Goal: Transaction & Acquisition: Purchase product/service

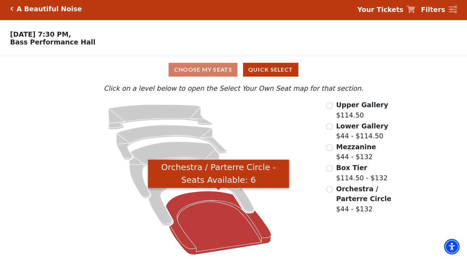
click at [216, 235] on icon "Orchestra / Parterre Circle - Seats Available: 6" at bounding box center [218, 223] width 105 height 64
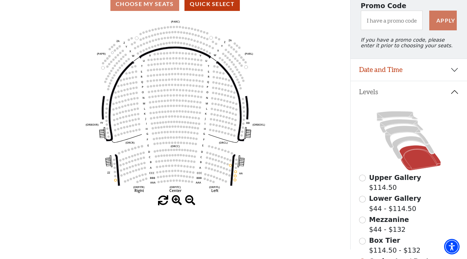
scroll to position [68, 0]
click at [401, 145] on icon at bounding box center [409, 140] width 100 height 63
click at [401, 140] on icon at bounding box center [413, 147] width 42 height 23
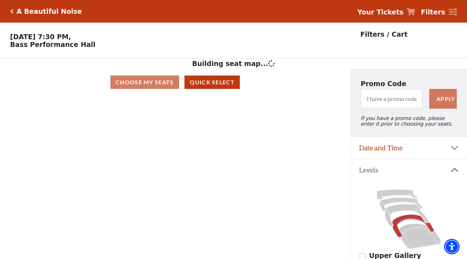
scroll to position [33, 0]
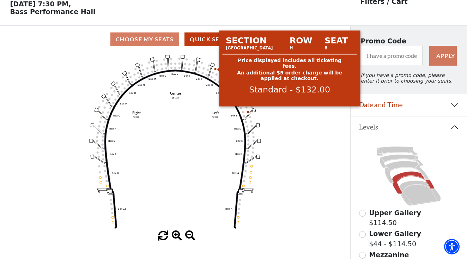
click at [216, 70] on circle at bounding box center [216, 69] width 2 height 2
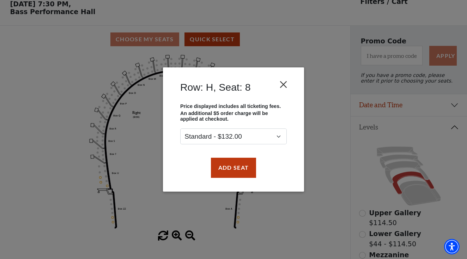
click at [289, 87] on button "Close" at bounding box center [283, 84] width 13 height 13
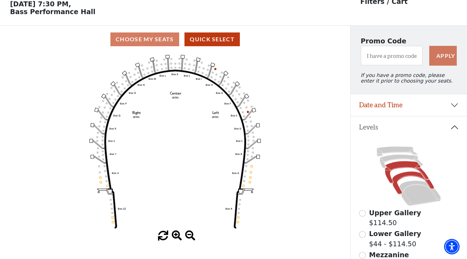
click at [401, 162] on icon at bounding box center [407, 172] width 44 height 22
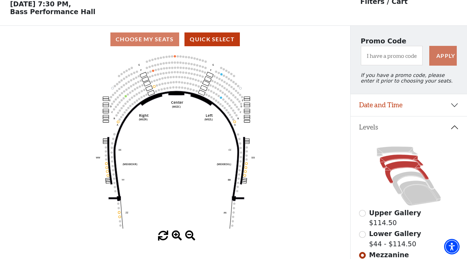
click at [393, 157] on icon at bounding box center [401, 162] width 43 height 14
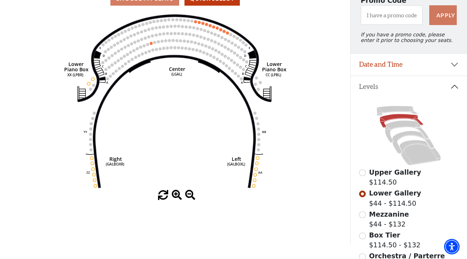
scroll to position [74, 0]
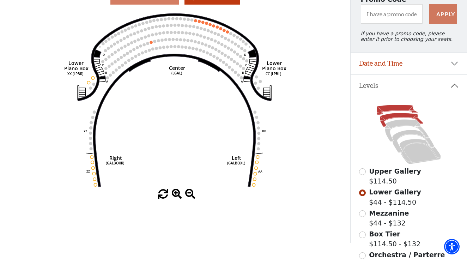
click at [385, 109] on icon at bounding box center [397, 110] width 41 height 10
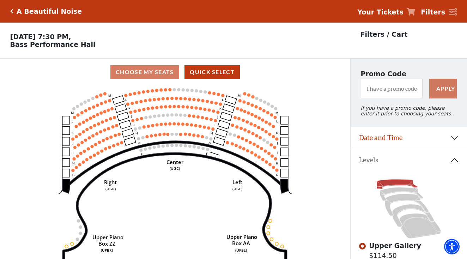
scroll to position [0, 0]
click at [23, 10] on h5 "A Beautiful Noise" at bounding box center [49, 11] width 65 height 8
click at [14, 11] on div "A Beautiful Noise" at bounding box center [47, 11] width 69 height 8
click at [12, 11] on icon "Click here to go back to filters" at bounding box center [11, 11] width 3 height 5
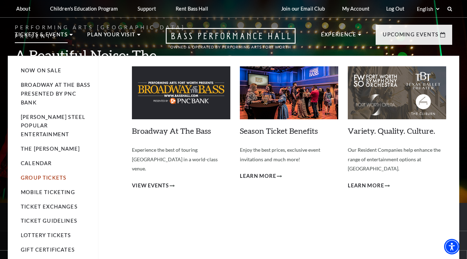
click at [42, 175] on link "Group Tickets" at bounding box center [44, 178] width 46 height 6
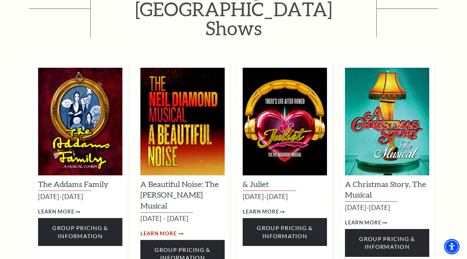
scroll to position [470, 0]
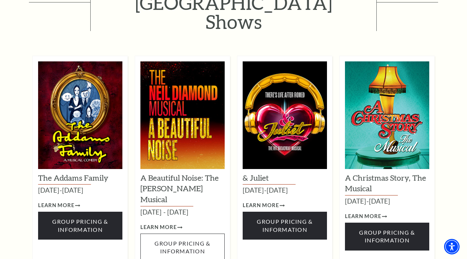
click at [179, 240] on span "Group Pricing & Information" at bounding box center [183, 247] width 56 height 14
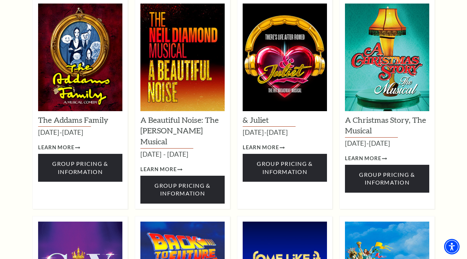
scroll to position [520, 0]
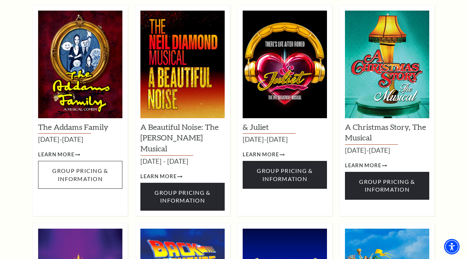
click at [81, 161] on link "Group Pricing & Information" at bounding box center [80, 175] width 84 height 28
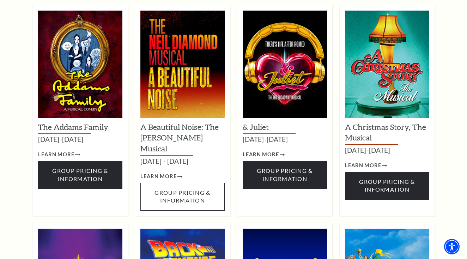
click at [195, 189] on span "Group Pricing & Information" at bounding box center [183, 196] width 56 height 14
